Goal: Check status

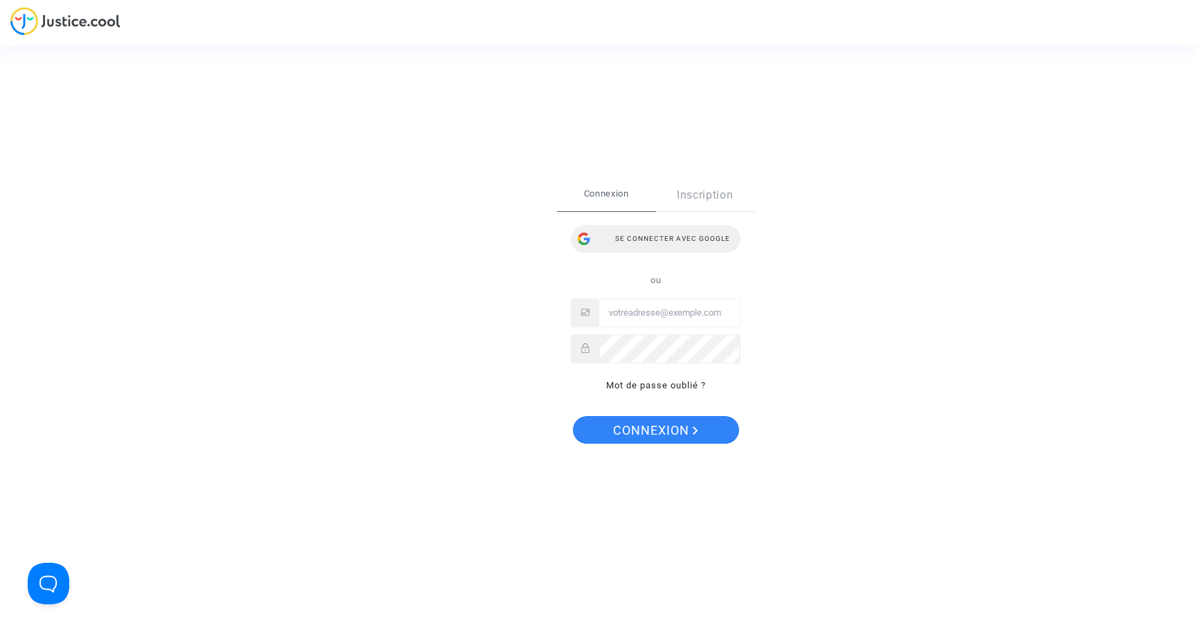
click at [680, 238] on div "Se connecter avec Google" at bounding box center [656, 239] width 170 height 28
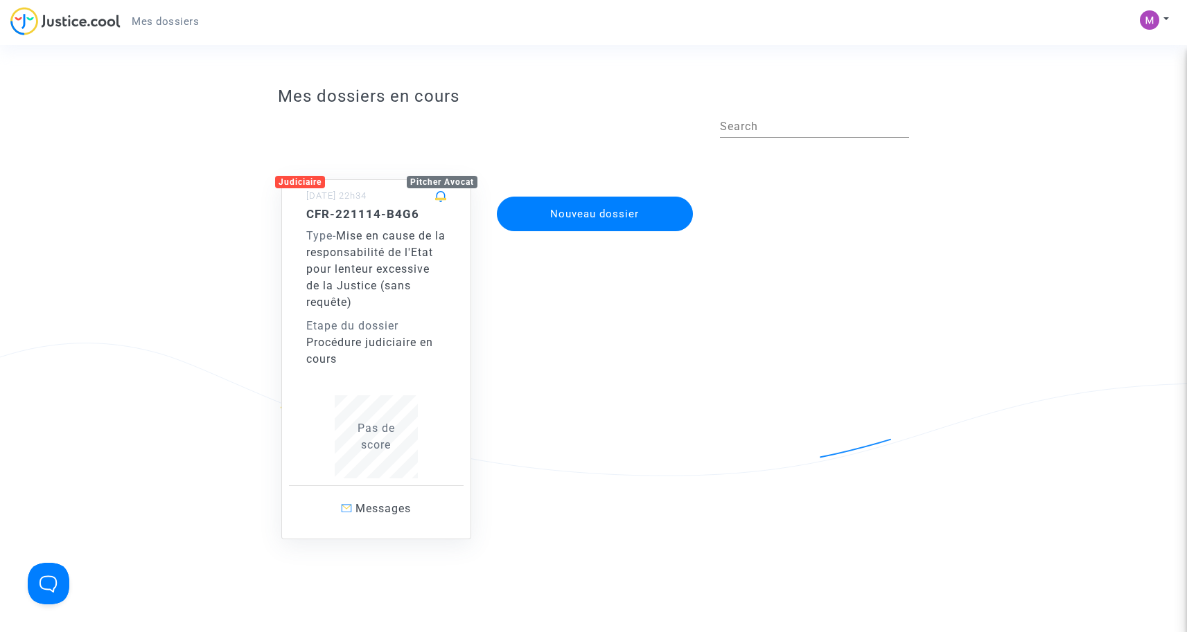
click at [391, 267] on span "Mise en cause de la responsabilité de l'Etat pour lenteur excessive de la Justi…" at bounding box center [375, 269] width 139 height 80
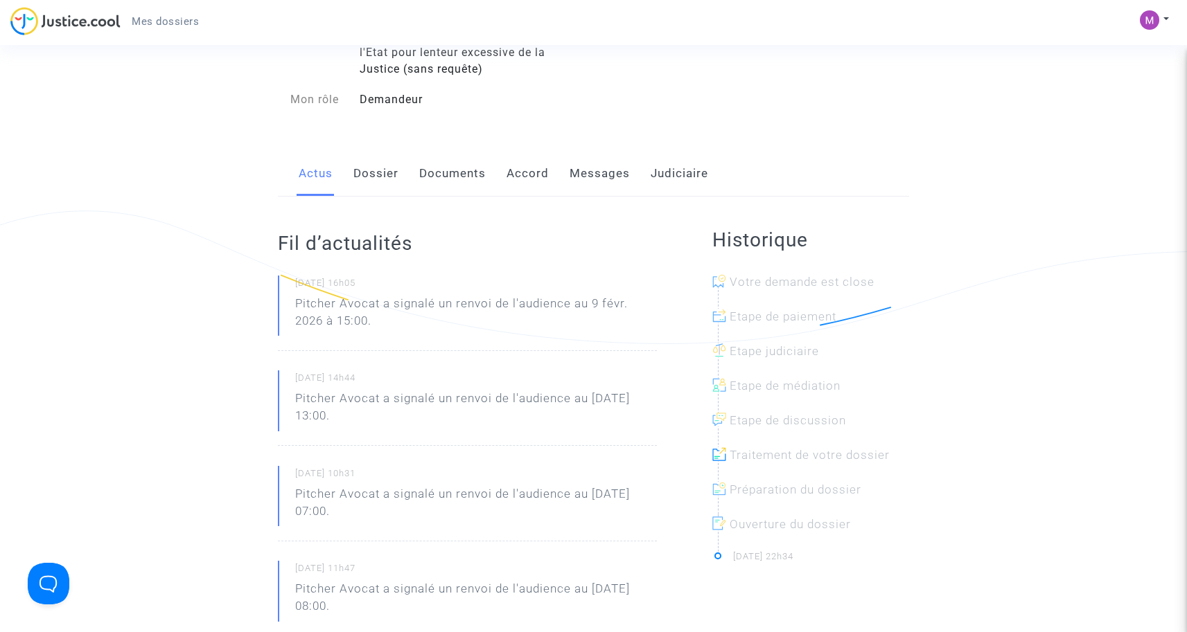
scroll to position [135, 0]
click at [373, 159] on link "Dossier" at bounding box center [375, 171] width 45 height 46
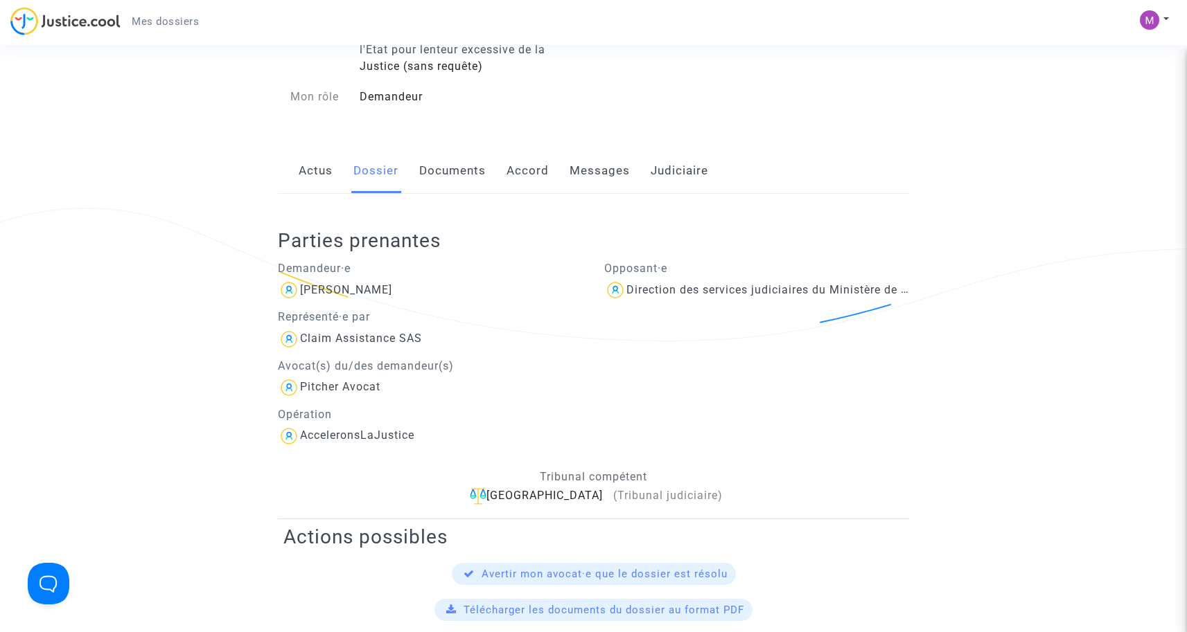
click at [549, 175] on div "Actus Dossier Documents Accord Messages Judiciaire" at bounding box center [593, 171] width 631 height 46
click at [533, 174] on link "Accord" at bounding box center [527, 171] width 42 height 46
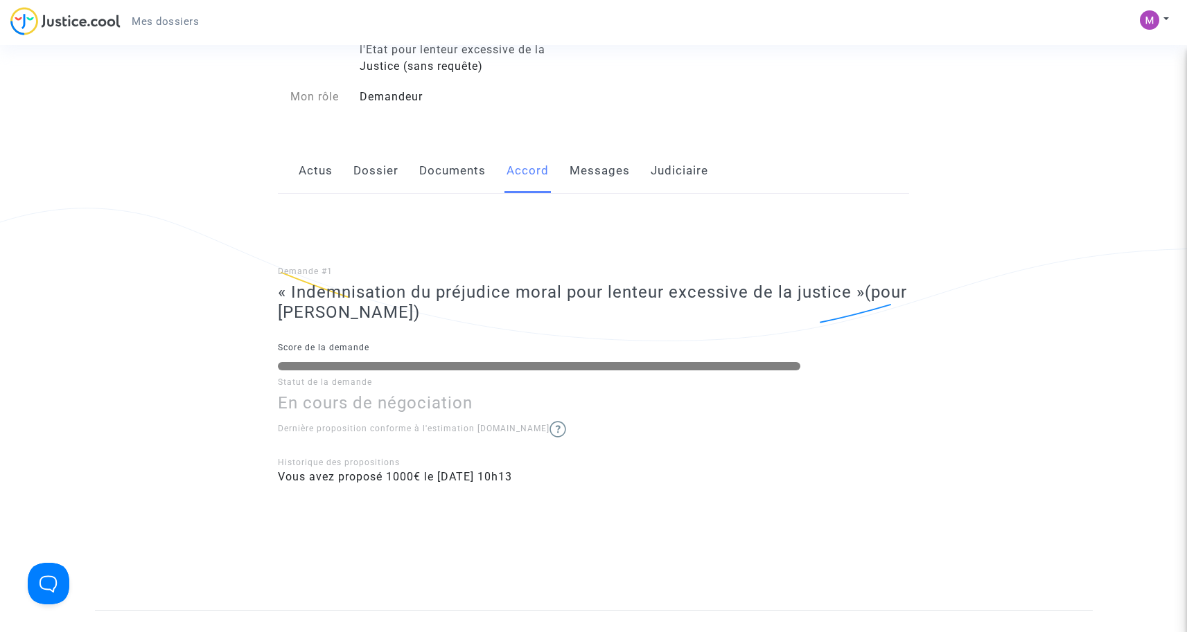
click at [352, 479] on span "Vous avez proposé 1000€ le 24/09/2025 - 10h13" at bounding box center [395, 476] width 234 height 13
drag, startPoint x: 336, startPoint y: 465, endPoint x: 510, endPoint y: 465, distance: 173.9
click at [510, 465] on div "Historique des propositions" at bounding box center [593, 462] width 631 height 12
click at [488, 480] on span "Vous avez proposé 1000€ le 24/09/2025 - 10h13" at bounding box center [395, 476] width 234 height 13
click at [324, 172] on link "Actus" at bounding box center [316, 171] width 34 height 46
